Goal: Download file/media

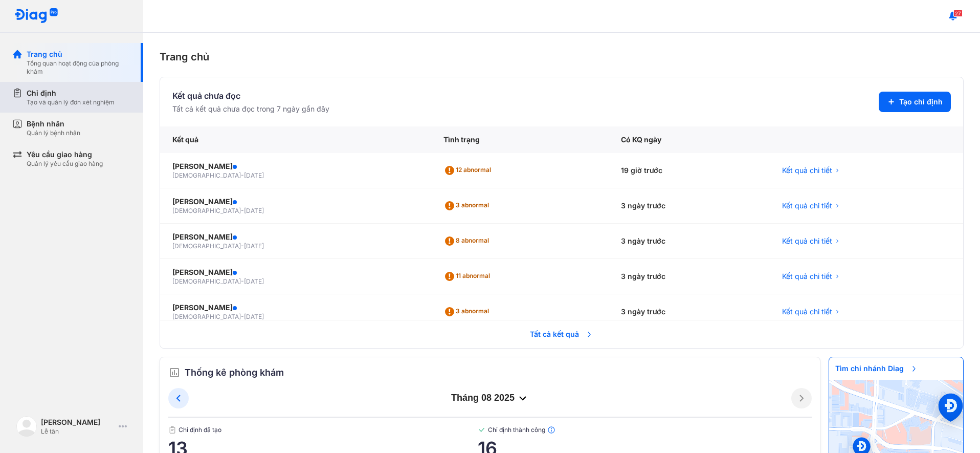
click at [42, 88] on div "Chỉ định" at bounding box center [71, 93] width 88 height 10
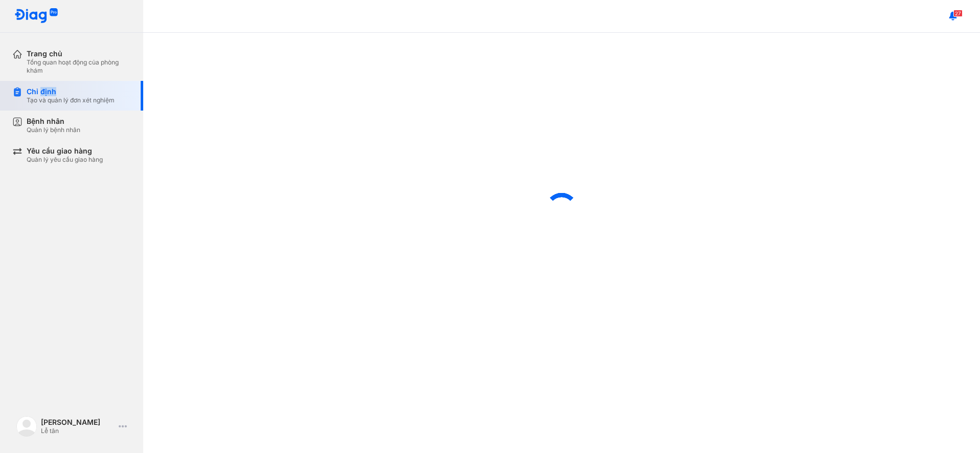
click at [42, 88] on div "Chỉ định" at bounding box center [71, 91] width 88 height 9
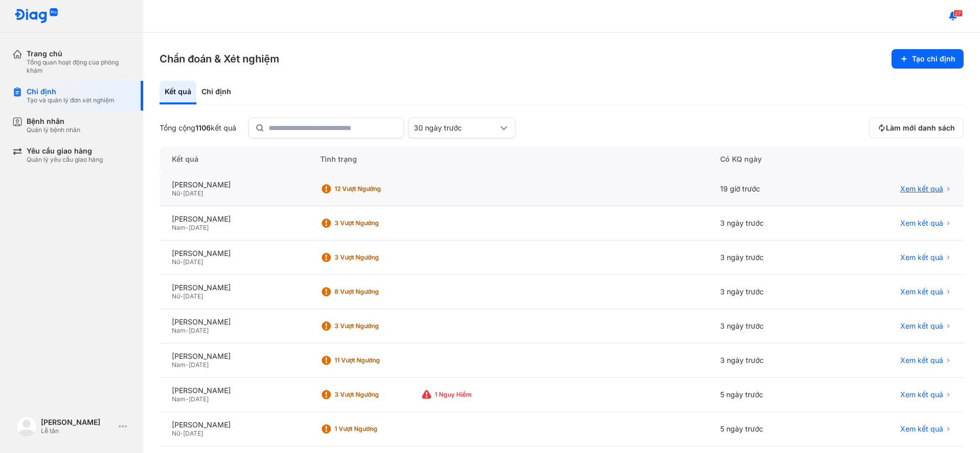
click at [911, 191] on span "Xem kết quả" at bounding box center [921, 188] width 43 height 9
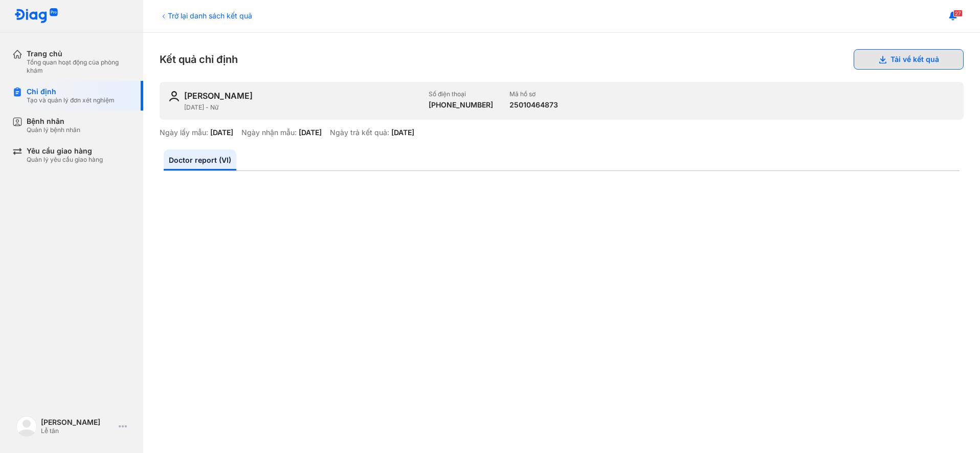
click at [901, 54] on button "Tải về kết quả" at bounding box center [909, 59] width 110 height 20
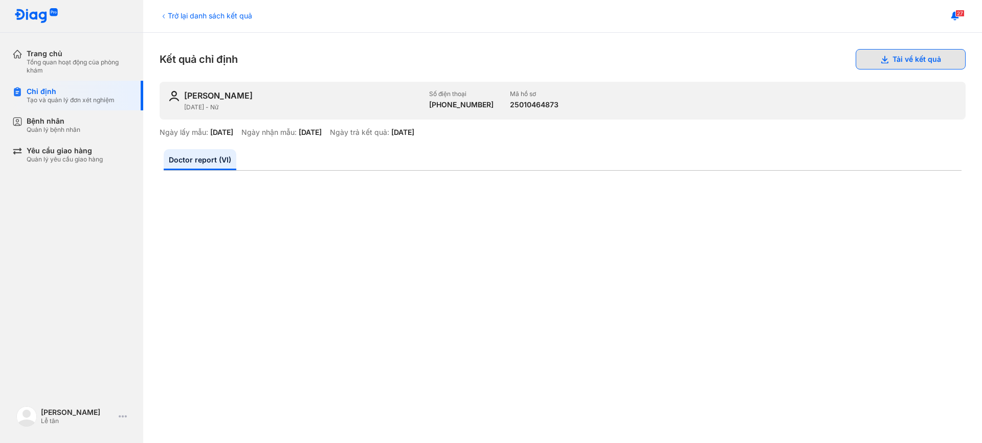
click at [896, 54] on button "Tải về kết quả" at bounding box center [911, 59] width 110 height 20
